Goal: Browse casually: Explore the website without a specific task or goal

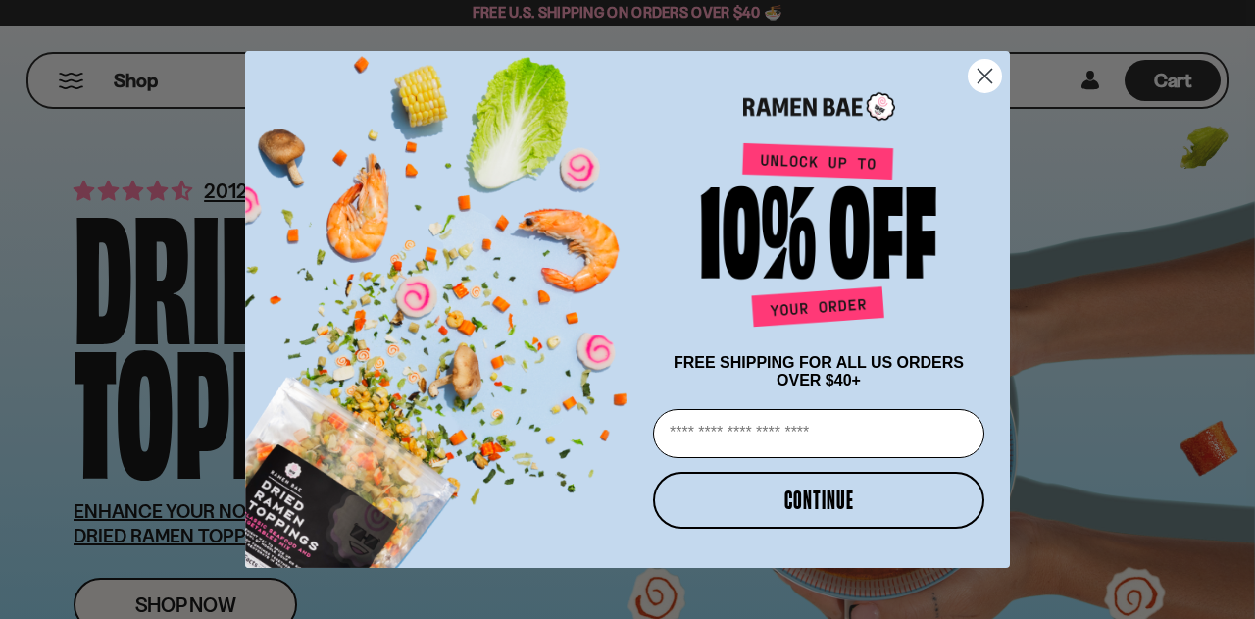
click at [152, 299] on div "Close dialog FREE SHIPPING FOR ALL US ORDERS OVER $40+ Email CONTINUE ******" at bounding box center [627, 309] width 1255 height 619
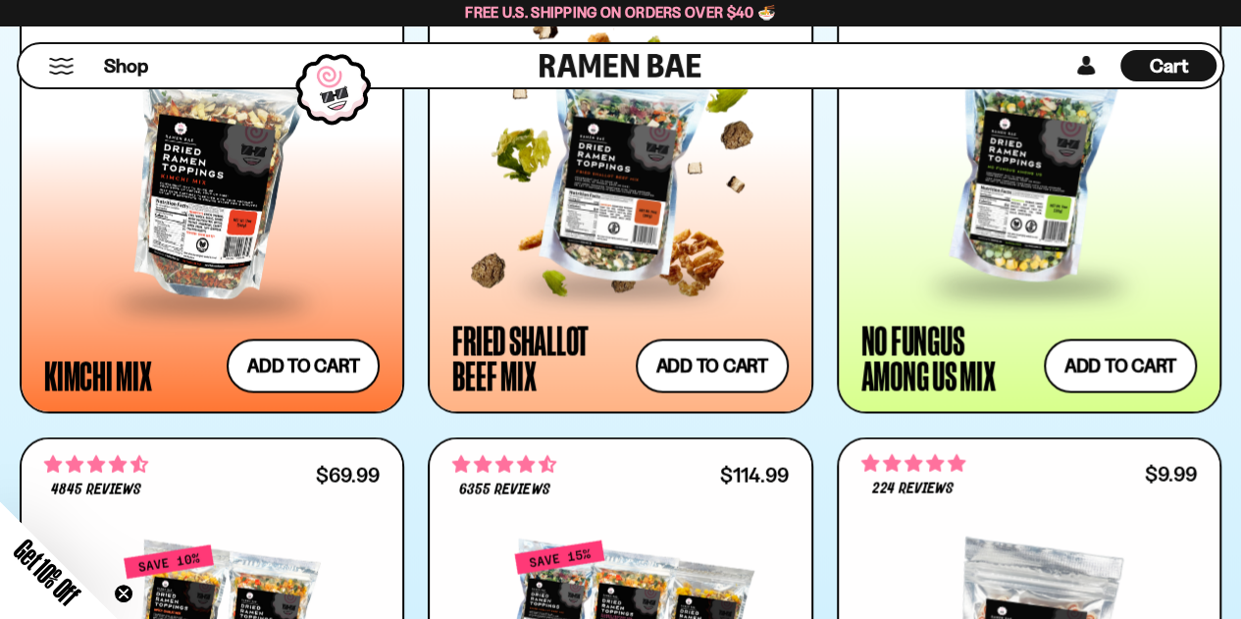
scroll to position [1667, 0]
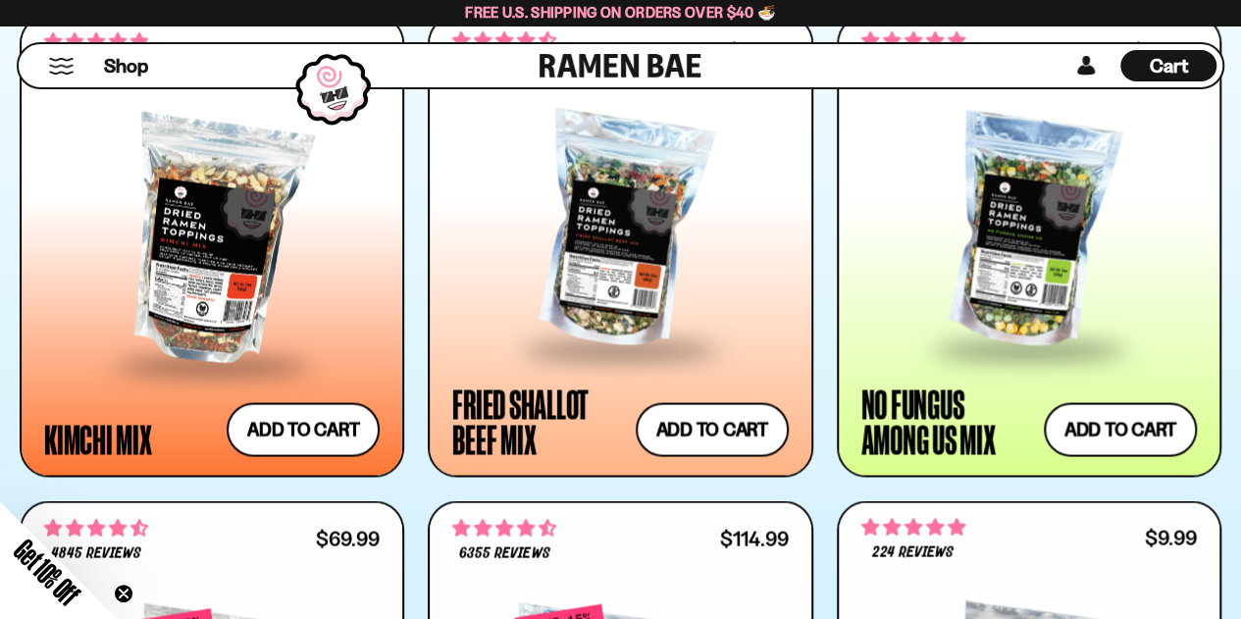
click at [641, 65] on link at bounding box center [620, 65] width 162 height 43
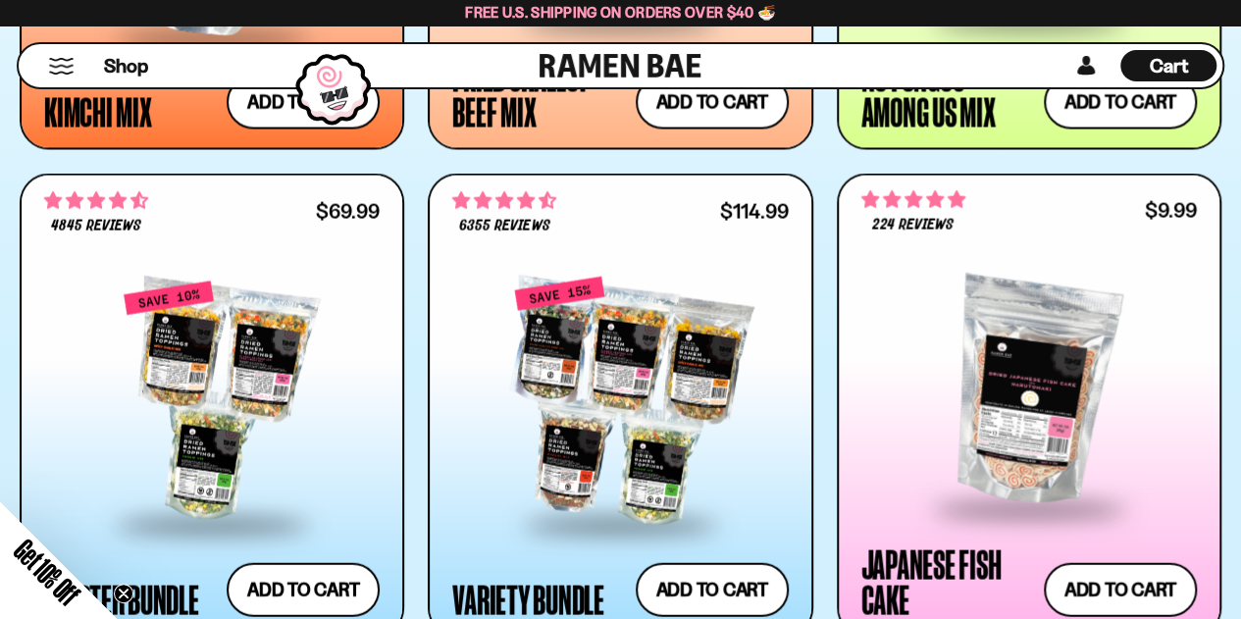
scroll to position [2158, 0]
